Goal: Navigation & Orientation: Find specific page/section

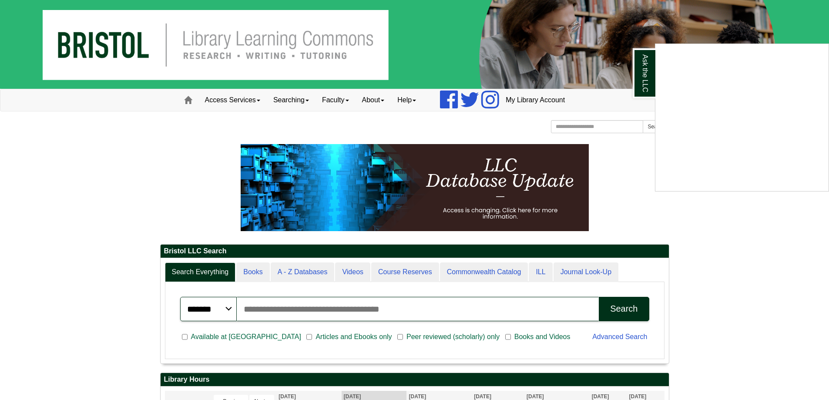
click at [376, 97] on div "Ask the LLC" at bounding box center [414, 200] width 829 height 400
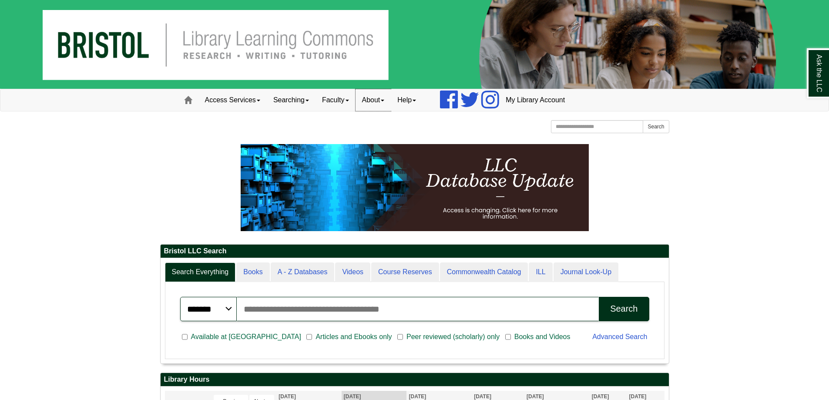
click at [381, 104] on link "About" at bounding box center [374, 100] width 36 height 22
click at [401, 138] on link "Staff Directory" at bounding box center [391, 139] width 70 height 10
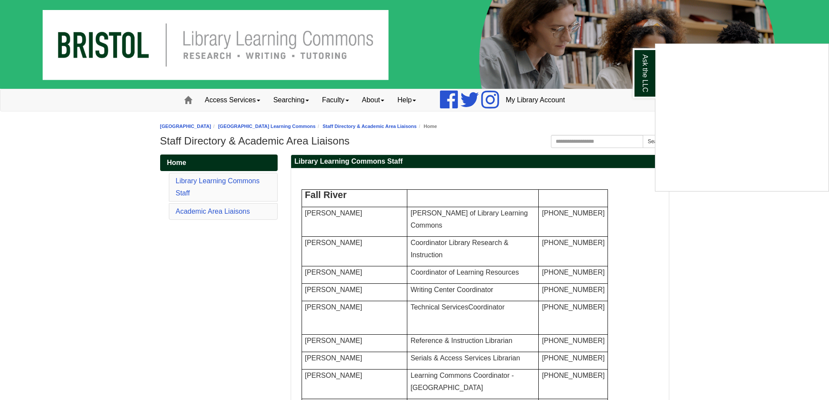
click at [427, 100] on div "Ask the LLC" at bounding box center [414, 200] width 829 height 400
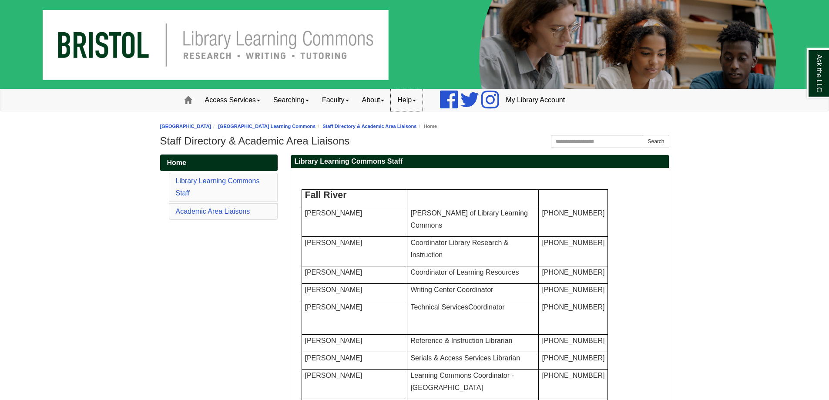
click at [409, 101] on link "Help" at bounding box center [407, 100] width 32 height 22
click at [420, 118] on link "Email Us" at bounding box center [430, 119] width 79 height 10
click at [285, 99] on link "Searching" at bounding box center [291, 100] width 49 height 22
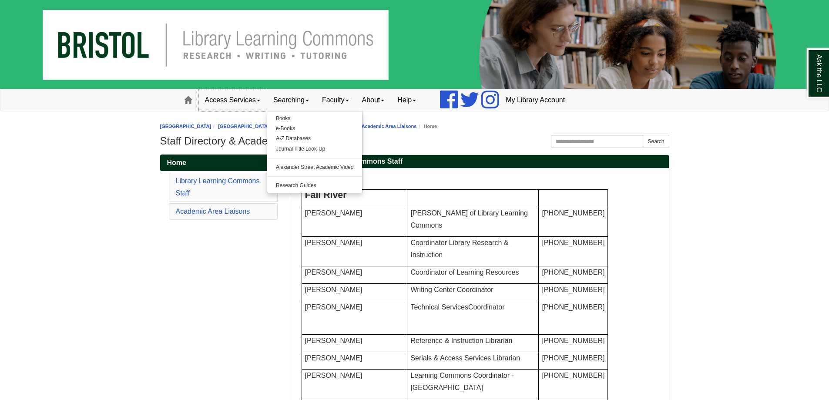
click at [260, 100] on span at bounding box center [258, 101] width 3 height 2
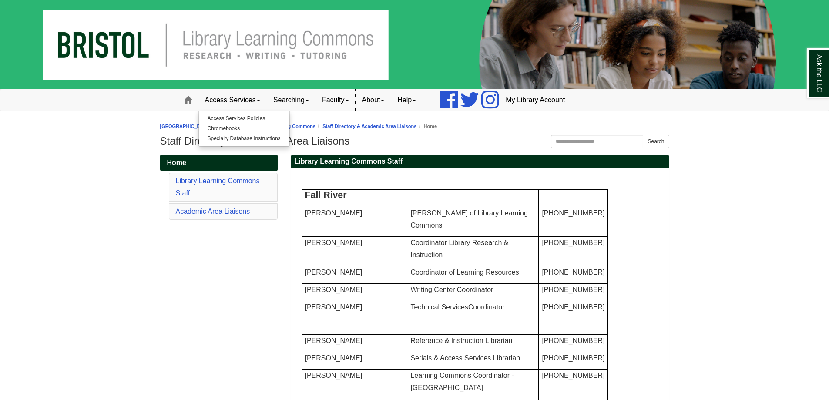
click at [371, 103] on link "About" at bounding box center [374, 100] width 36 height 22
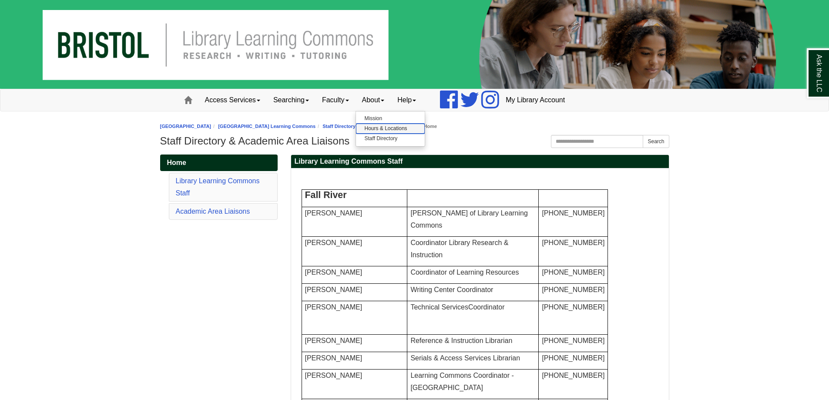
click at [405, 127] on link "Hours & Locations" at bounding box center [390, 129] width 69 height 10
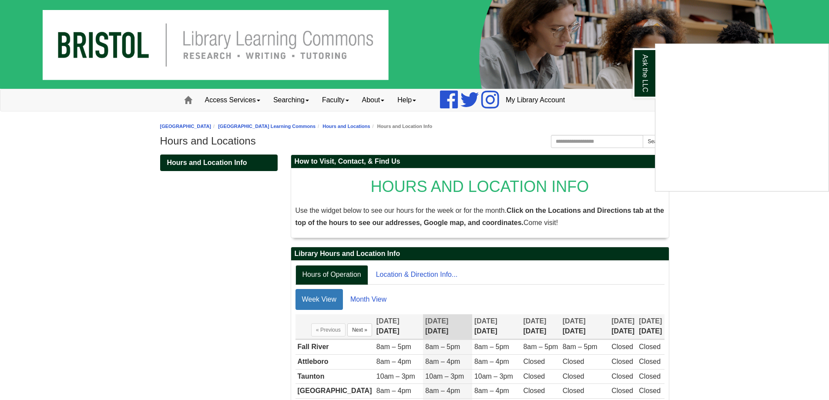
click at [193, 101] on div "Ask the LLC" at bounding box center [414, 200] width 829 height 400
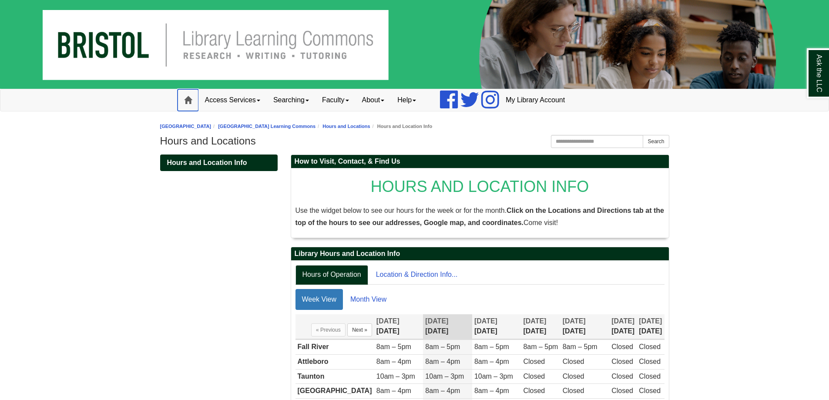
click at [193, 101] on link "Home" at bounding box center [188, 100] width 21 height 22
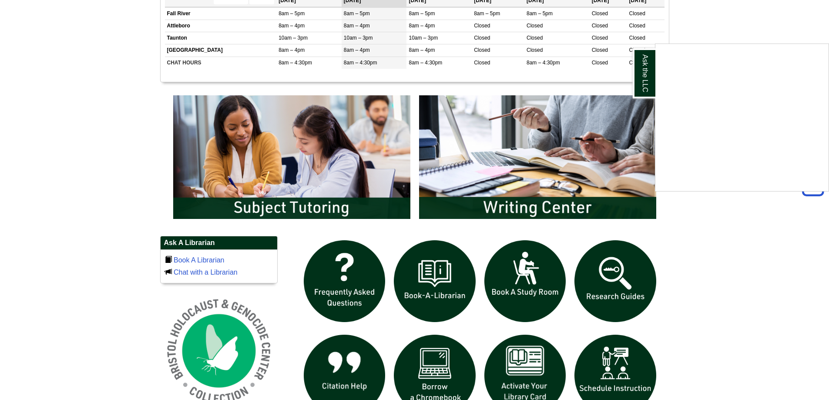
scroll to position [277, 0]
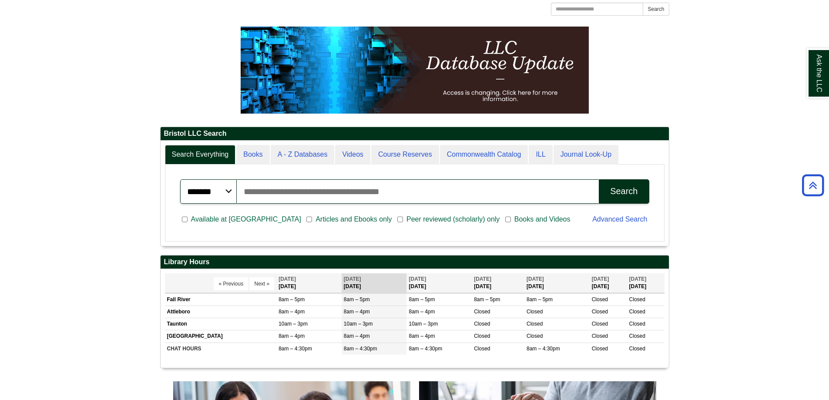
scroll to position [87, 0]
